Goal: Task Accomplishment & Management: Use online tool/utility

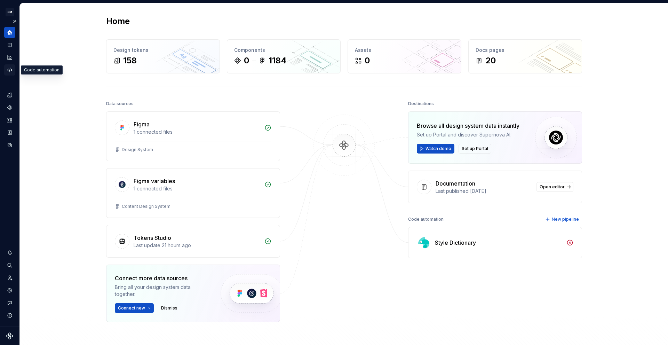
click at [9, 71] on icon "Code automation" at bounding box center [10, 70] width 6 height 6
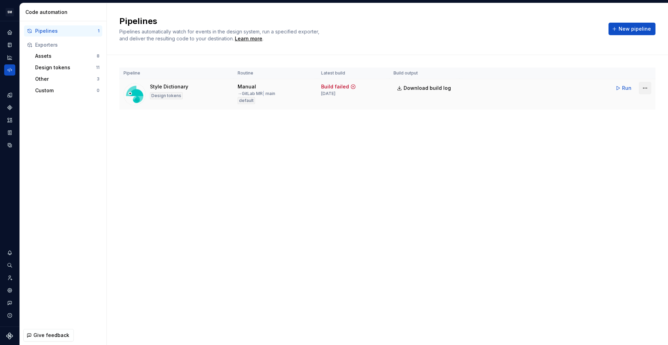
click at [641, 89] on html "SM DEV-DS M Design system data Code automation Pipelines 1 Exporters Assets 8 D…" at bounding box center [334, 172] width 668 height 345
click at [632, 104] on div "Edit pipeline" at bounding box center [635, 102] width 59 height 7
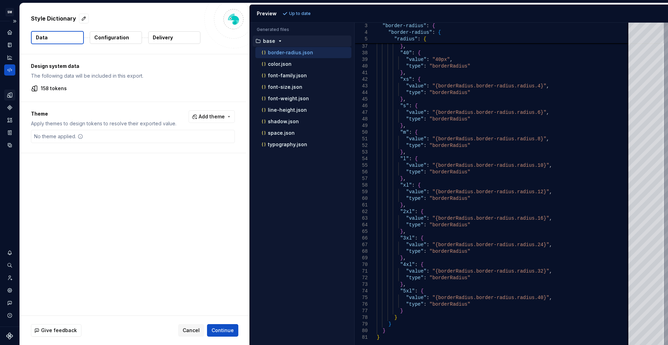
click at [7, 95] on icon "Design tokens" at bounding box center [10, 95] width 6 height 6
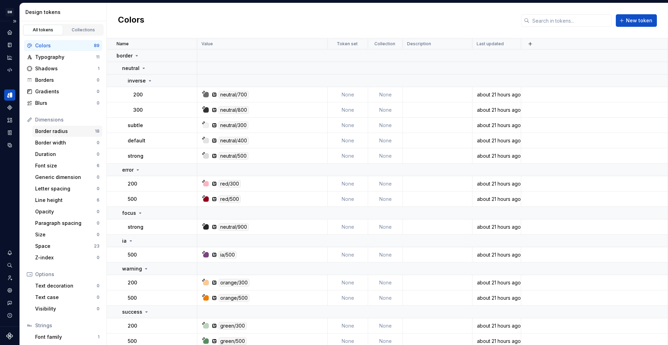
click at [63, 134] on div "Border radius" at bounding box center [65, 131] width 60 height 7
